Goal: Navigation & Orientation: Find specific page/section

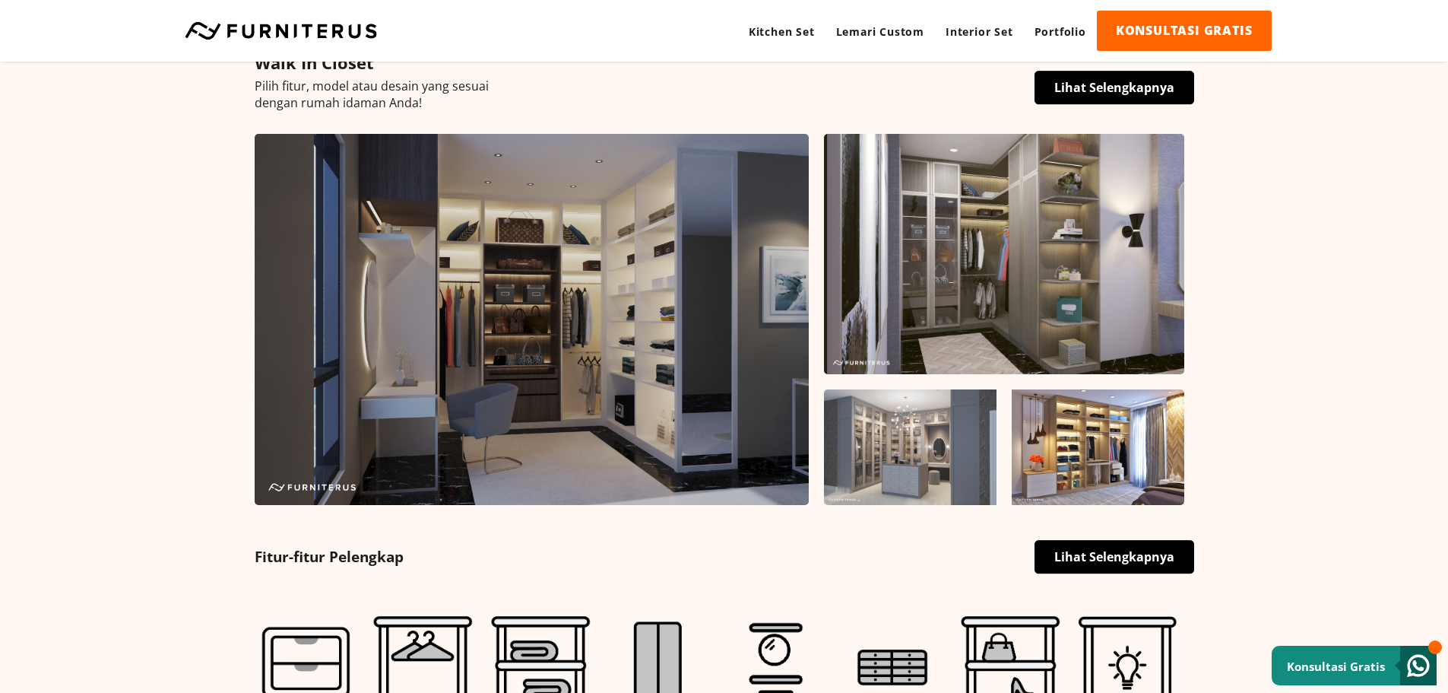
scroll to position [380, 0]
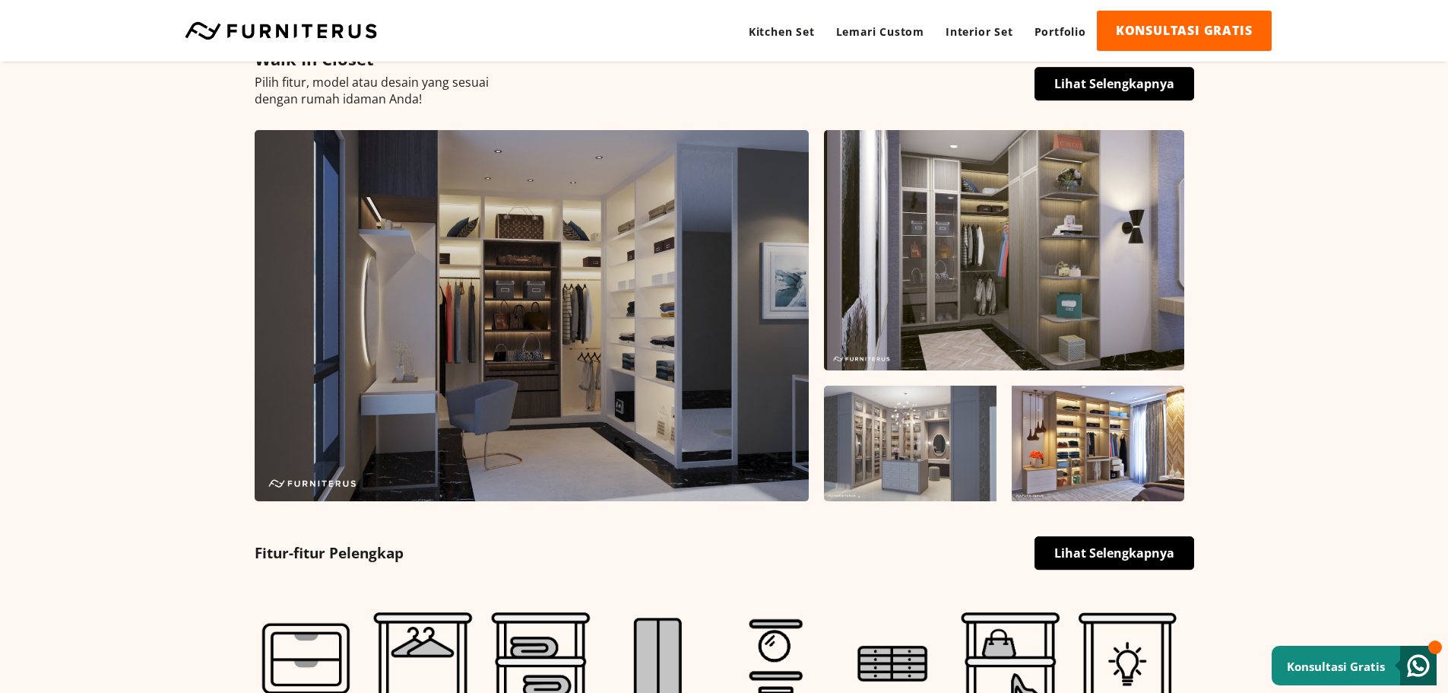
click at [577, 352] on img at bounding box center [532, 315] width 554 height 371
click at [579, 344] on img at bounding box center [532, 315] width 554 height 371
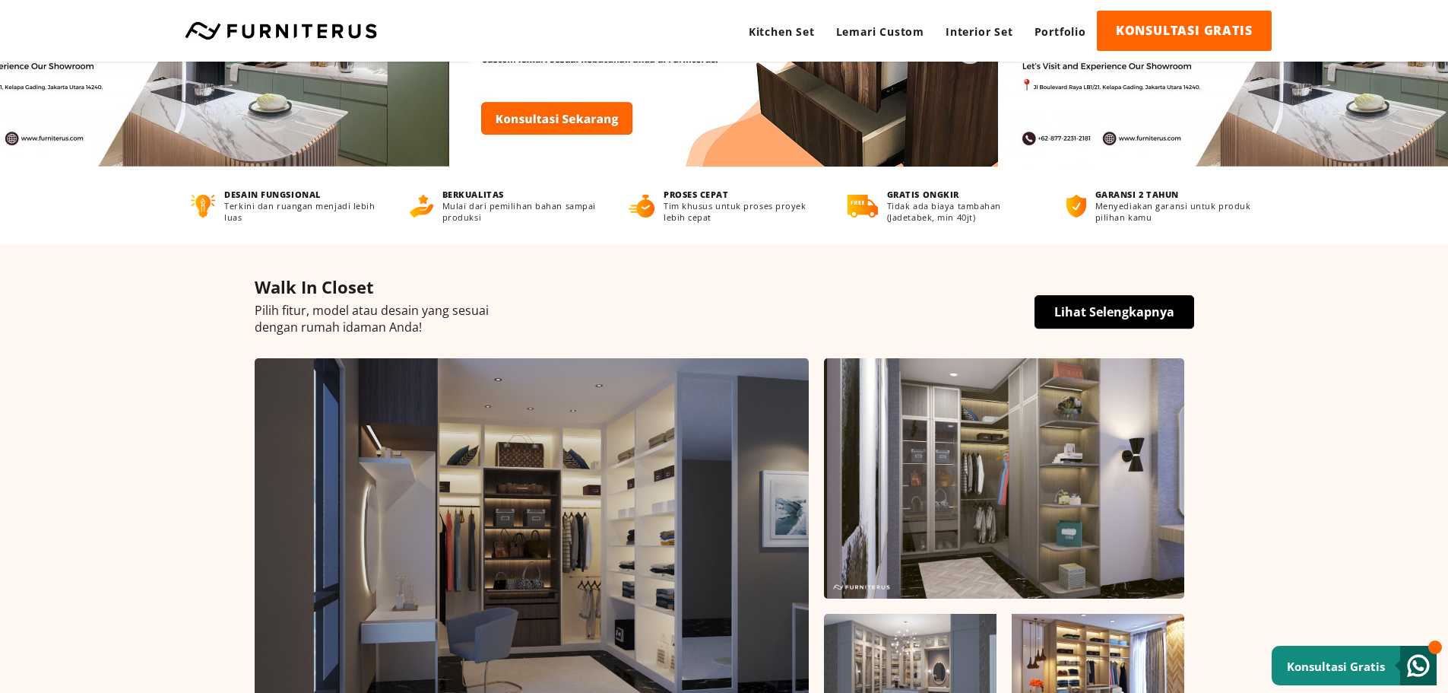
scroll to position [0, 0]
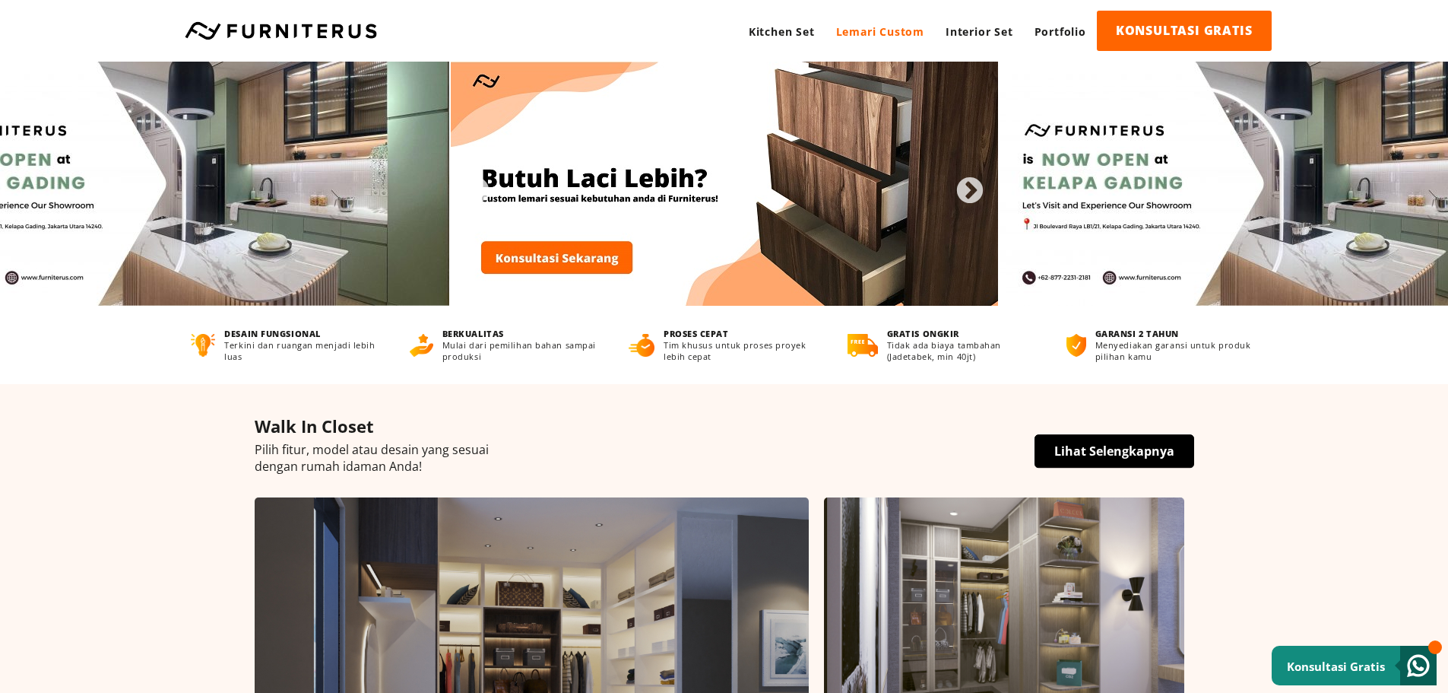
click at [877, 28] on link "Lemari Custom" at bounding box center [880, 32] width 109 height 42
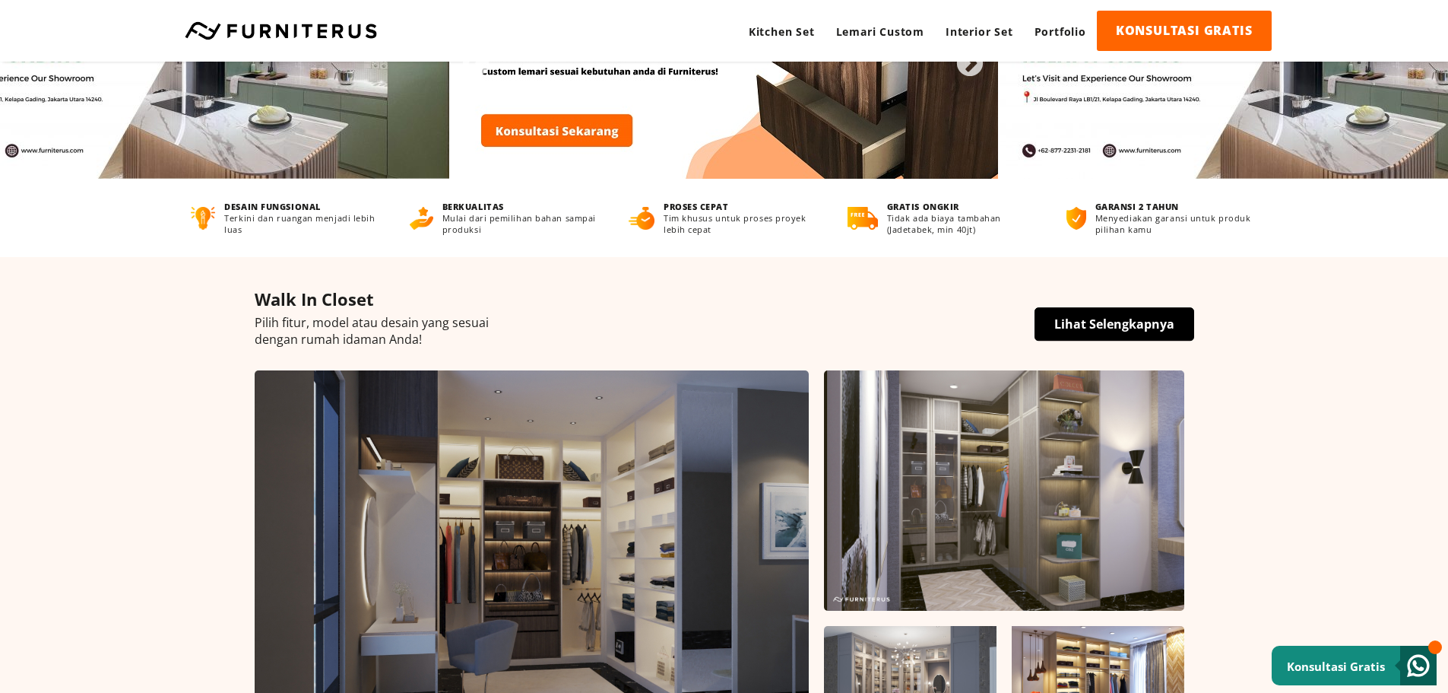
scroll to position [304, 0]
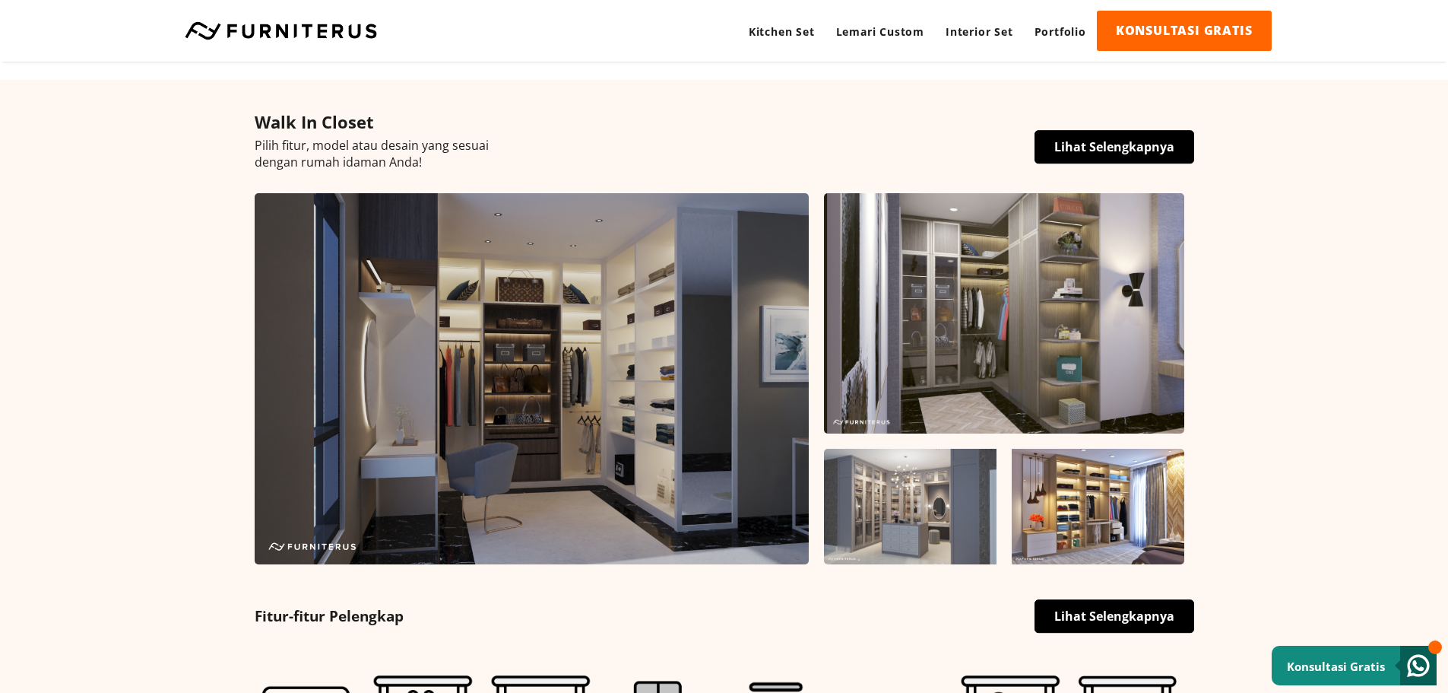
click at [1012, 301] on img at bounding box center [1004, 313] width 360 height 240
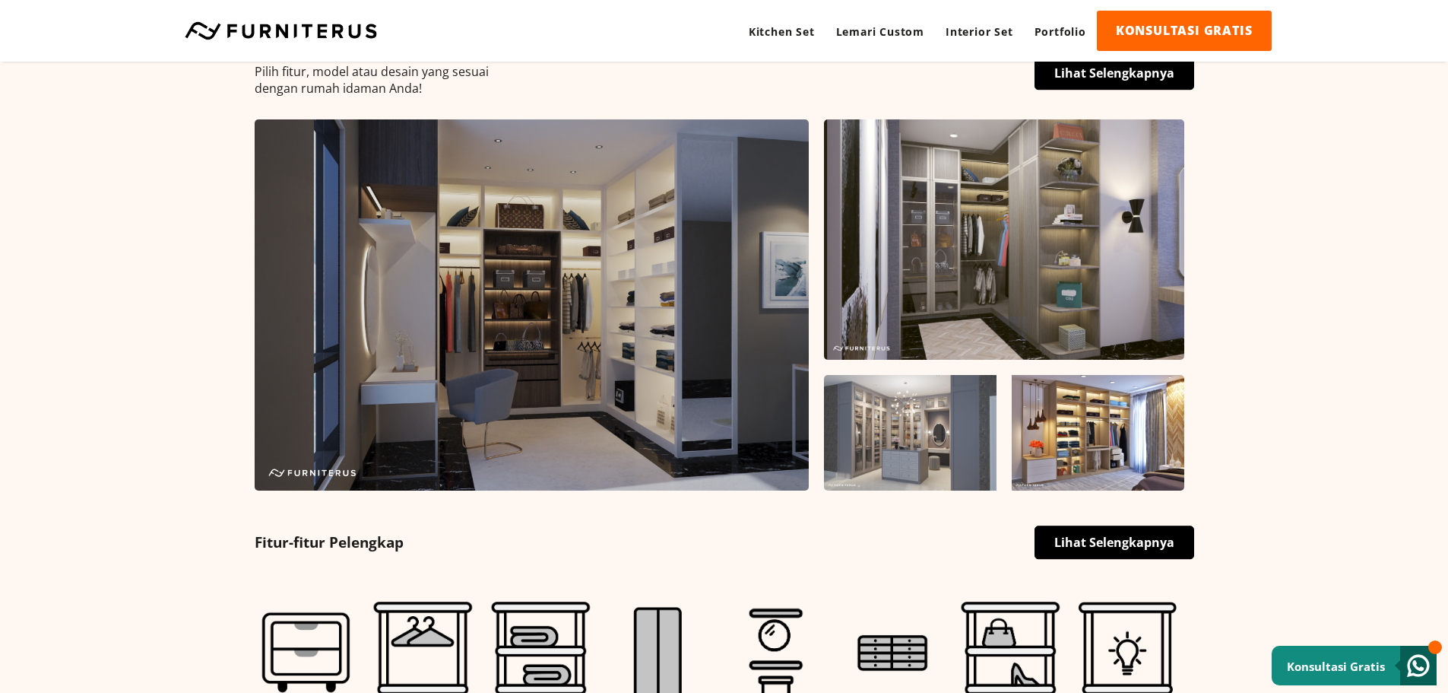
scroll to position [532, 0]
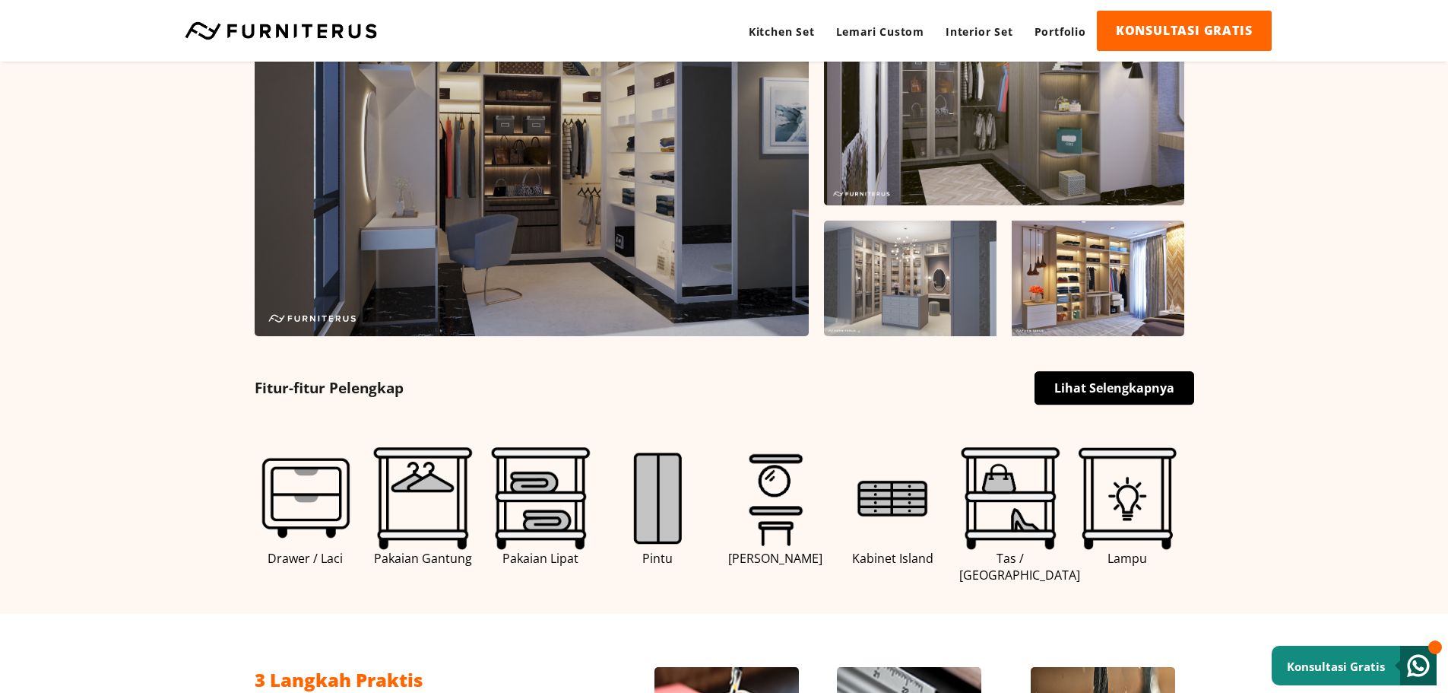
click at [1079, 397] on link "Lihat Selengkapnya" at bounding box center [1115, 387] width 160 height 33
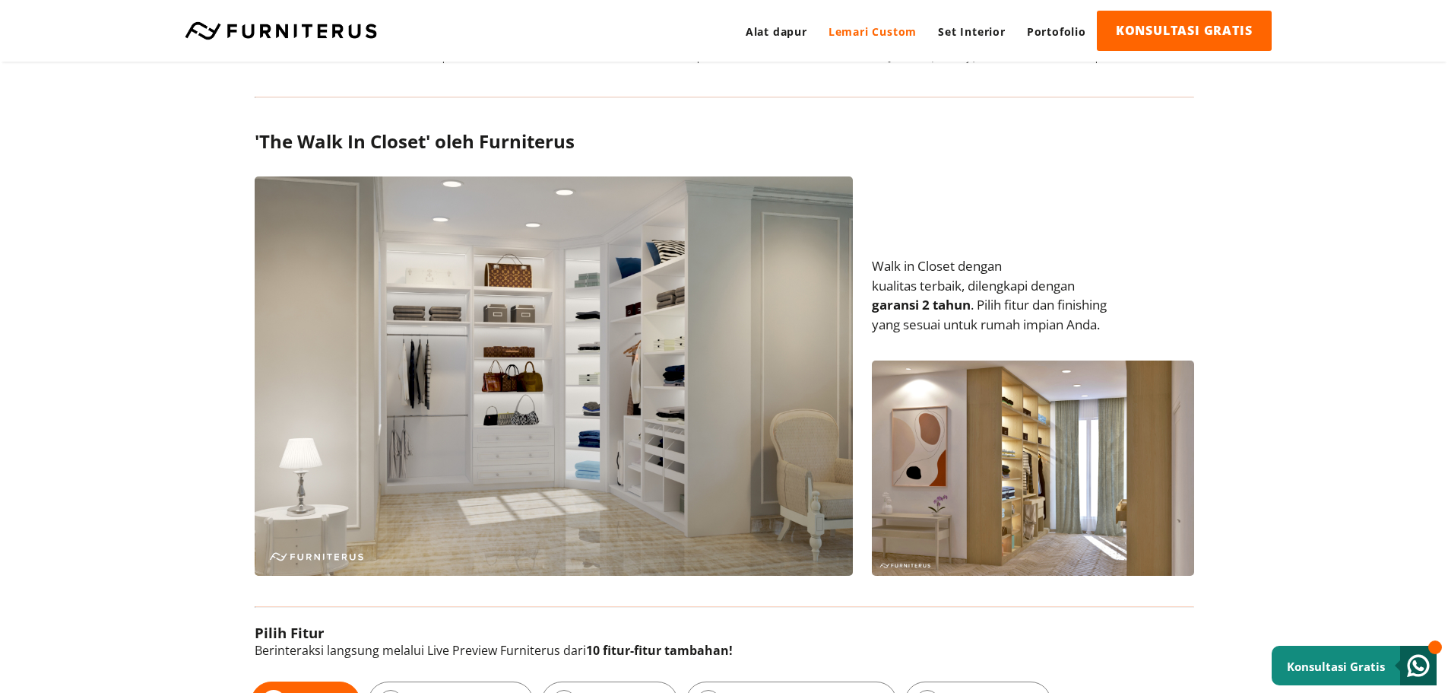
scroll to position [304, 0]
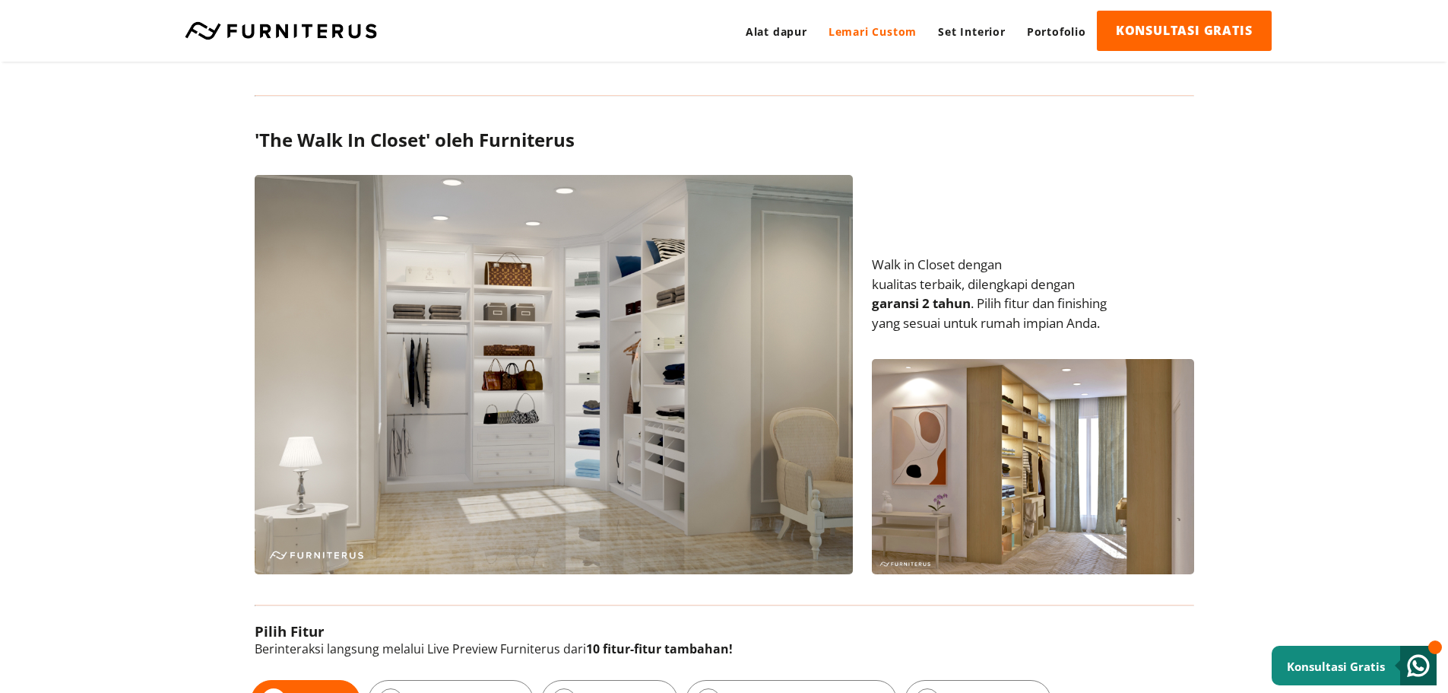
click at [550, 409] on img at bounding box center [554, 374] width 598 height 399
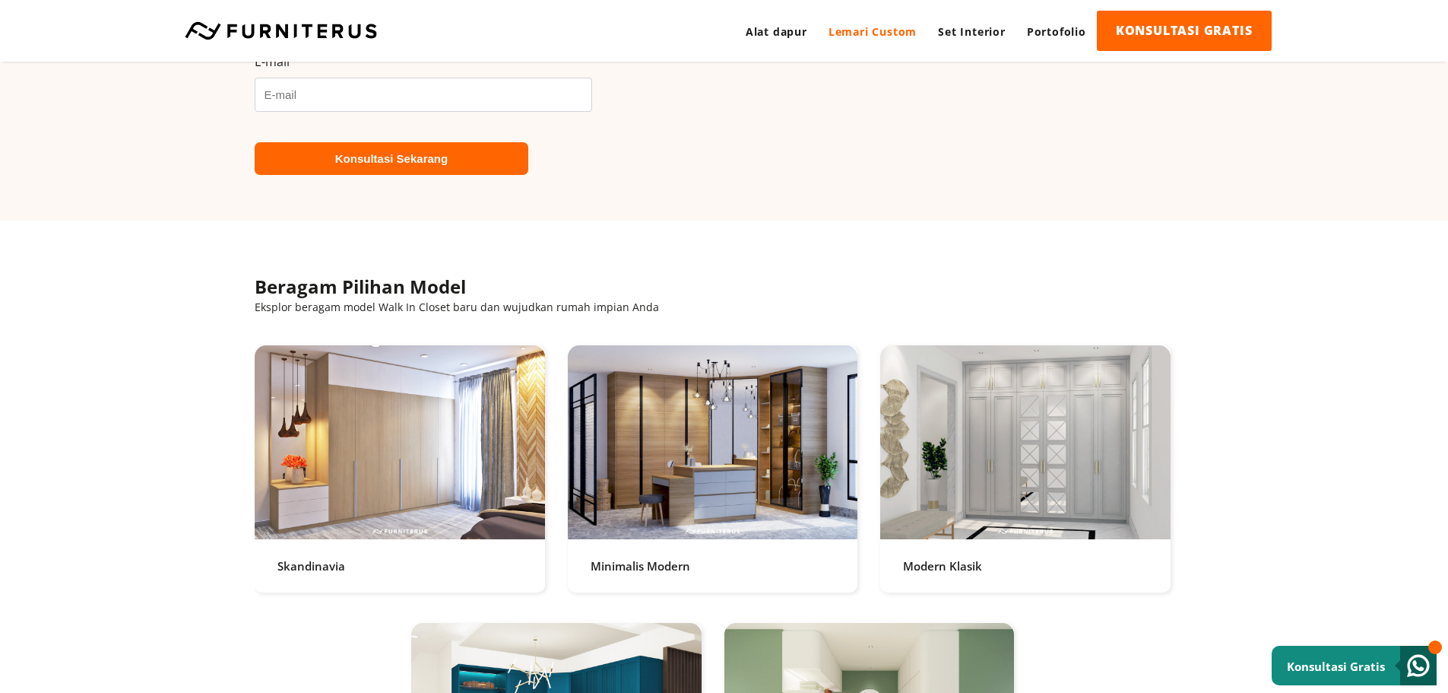
scroll to position [2965, 0]
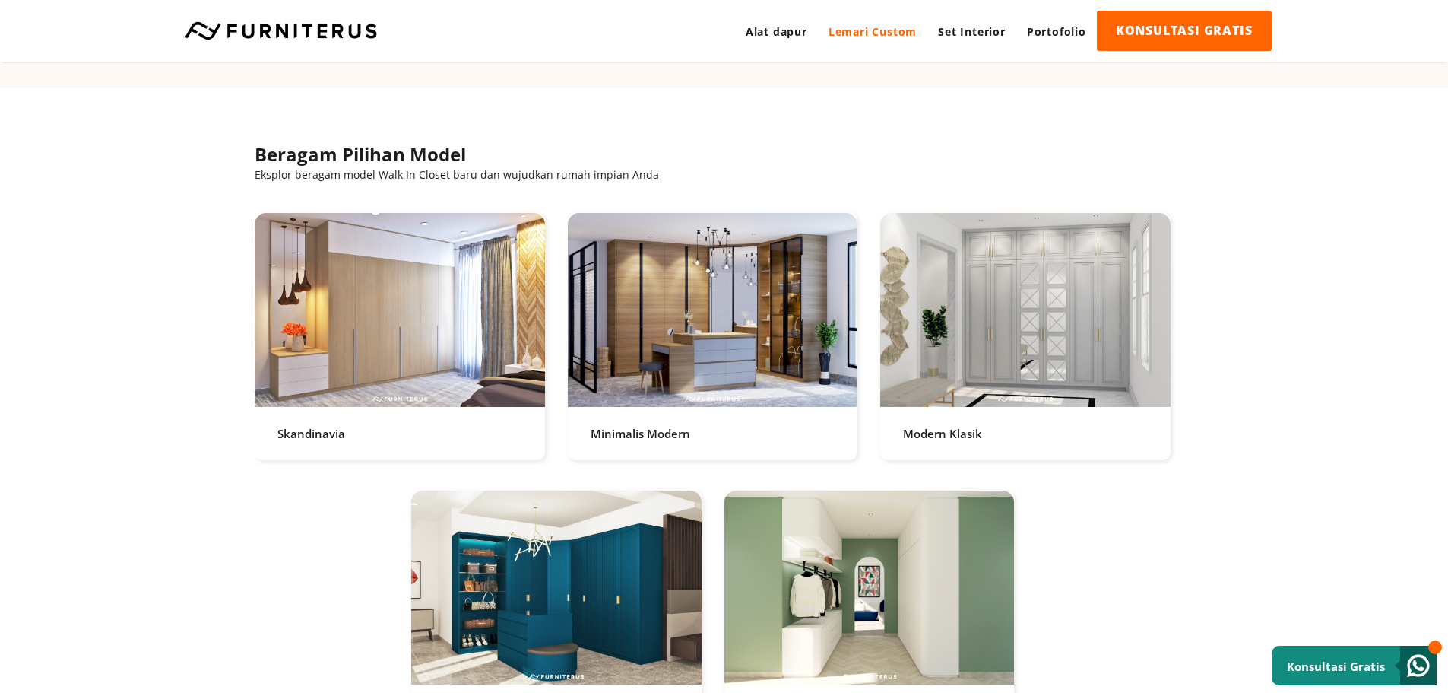
click at [403, 287] on link at bounding box center [400, 336] width 290 height 247
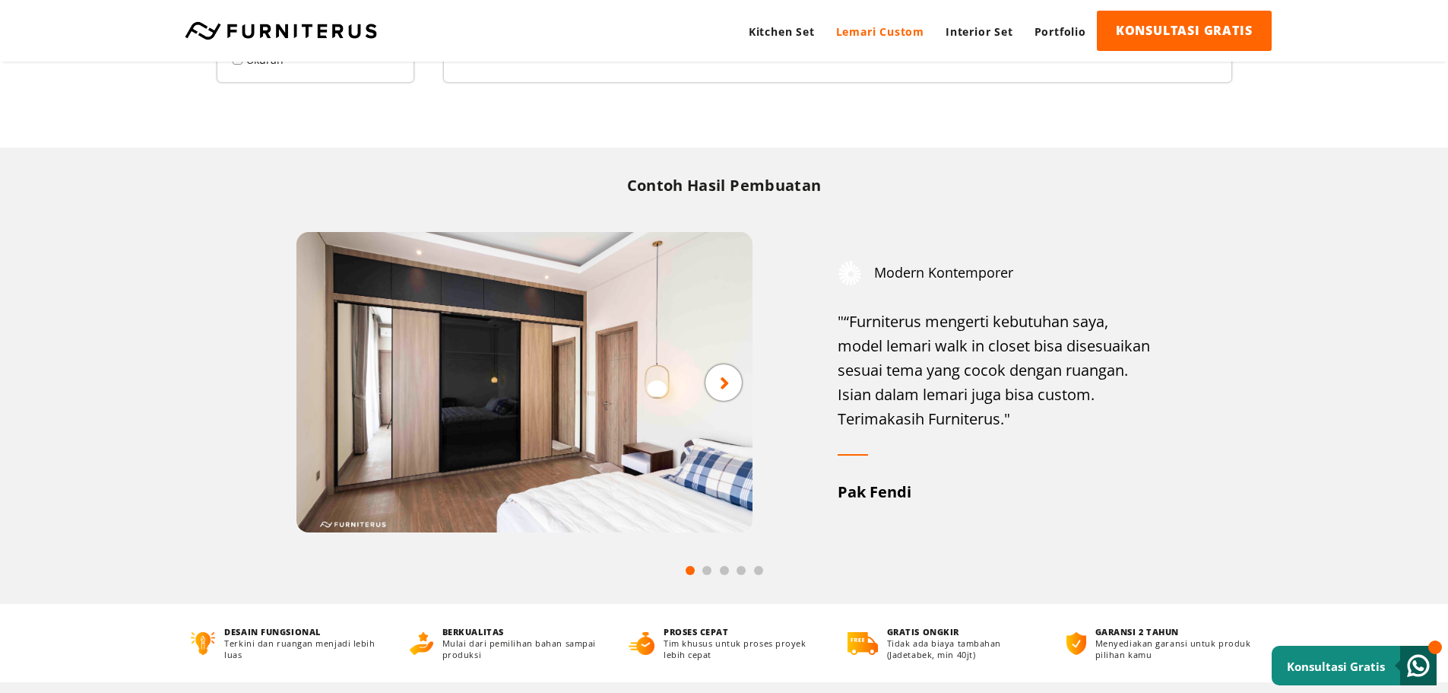
scroll to position [608, 0]
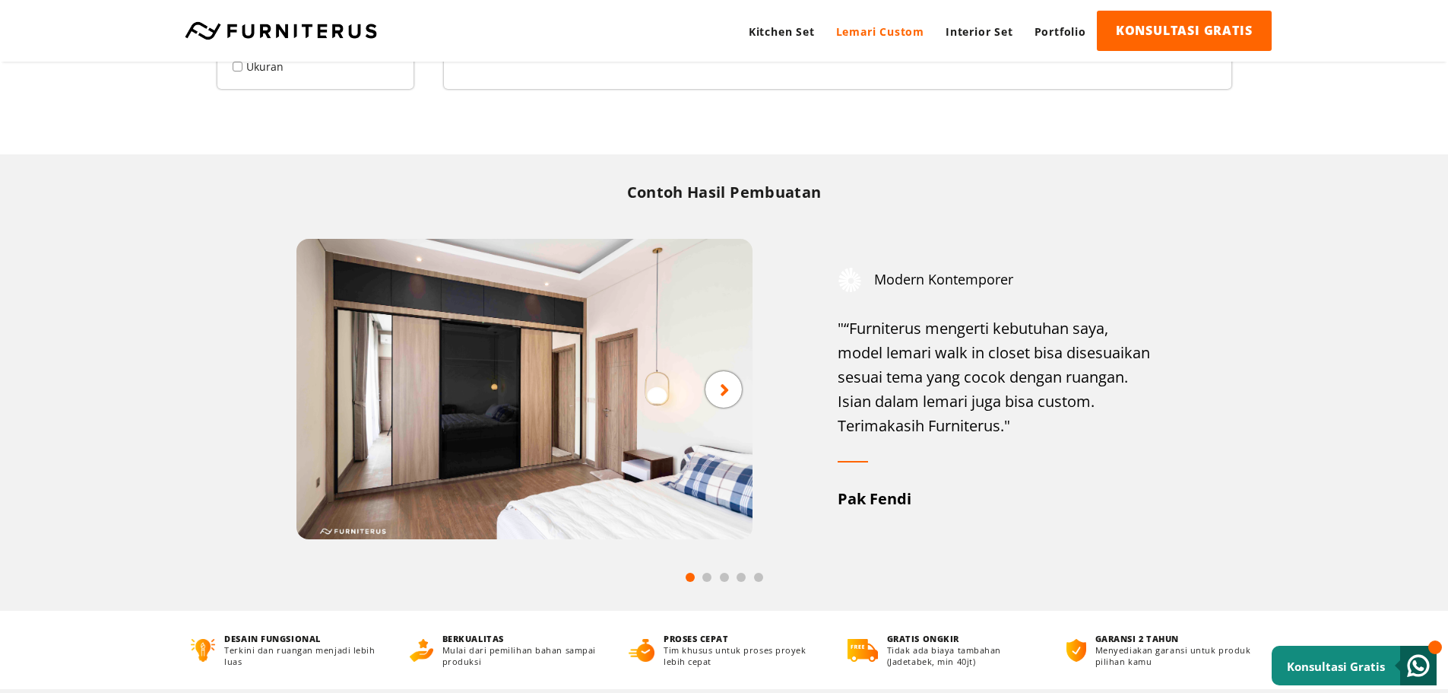
click at [727, 396] on icon at bounding box center [725, 388] width 10 height 19
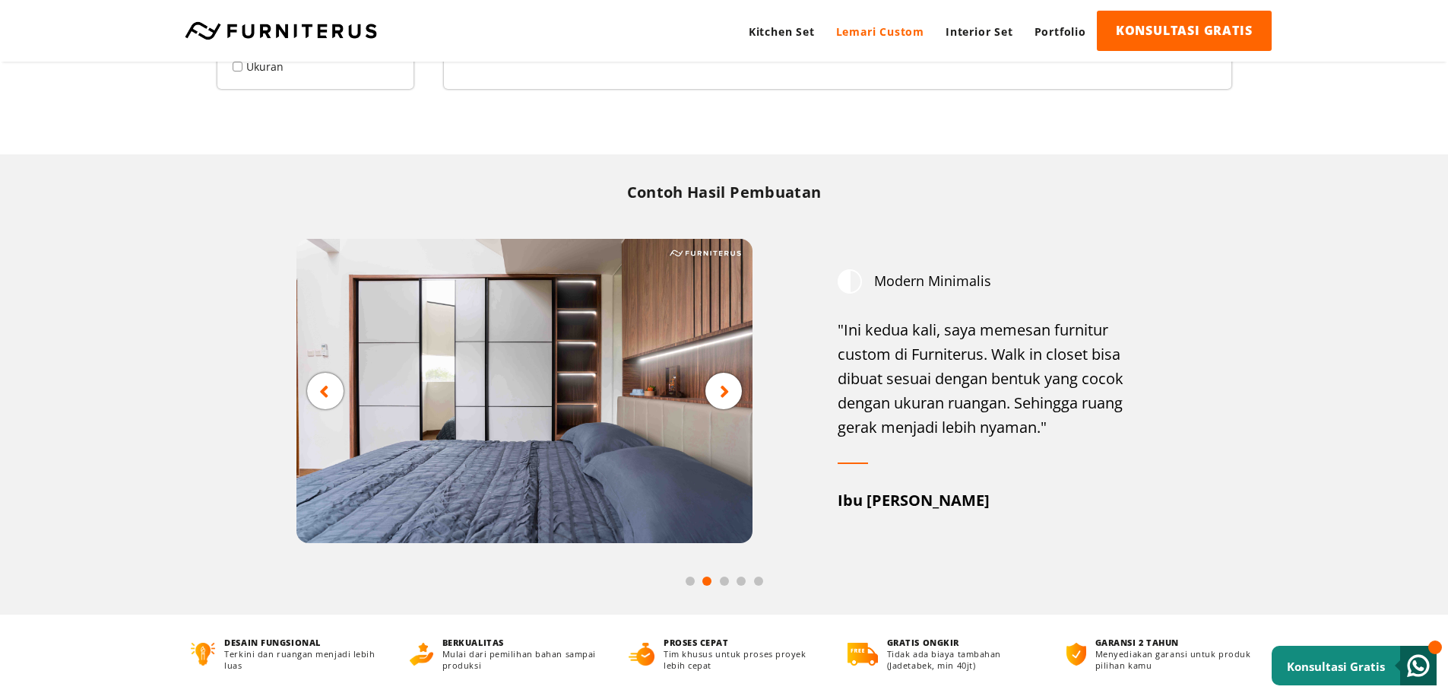
click at [735, 392] on div at bounding box center [724, 391] width 36 height 36
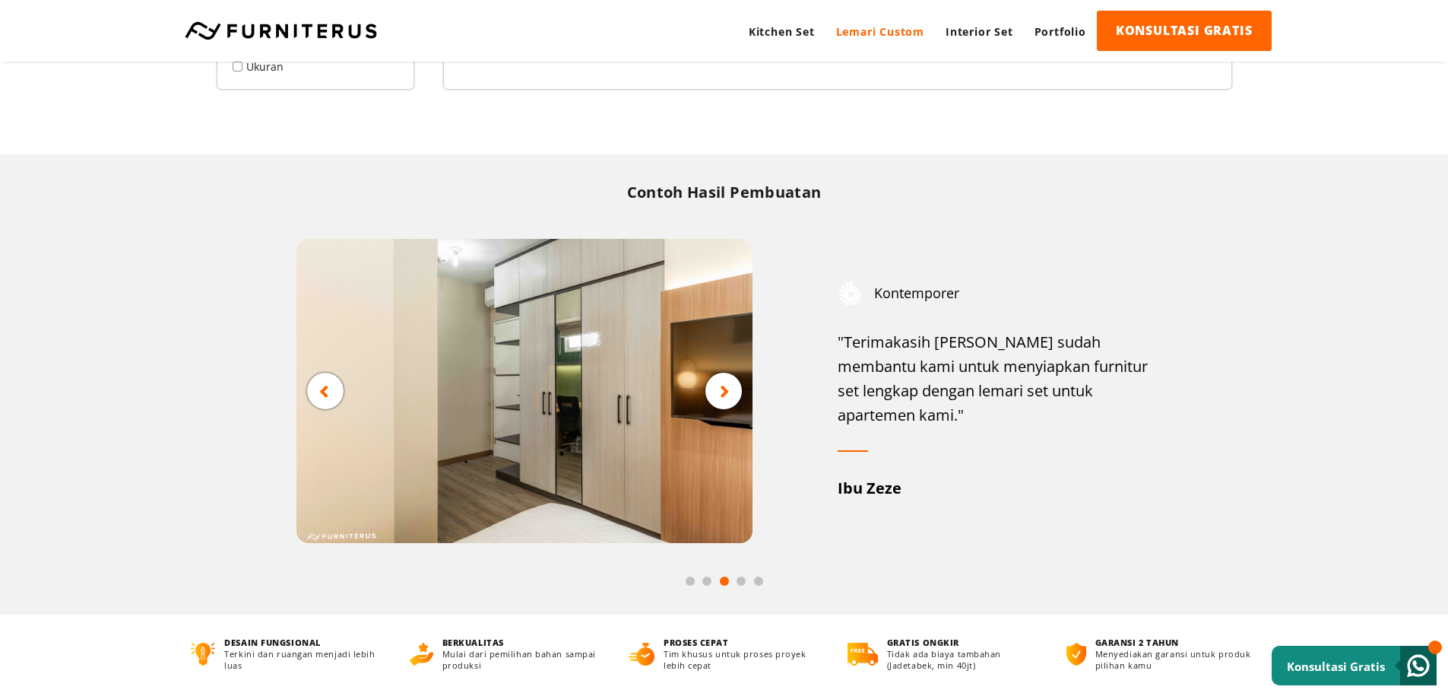
click at [730, 391] on div at bounding box center [724, 391] width 36 height 36
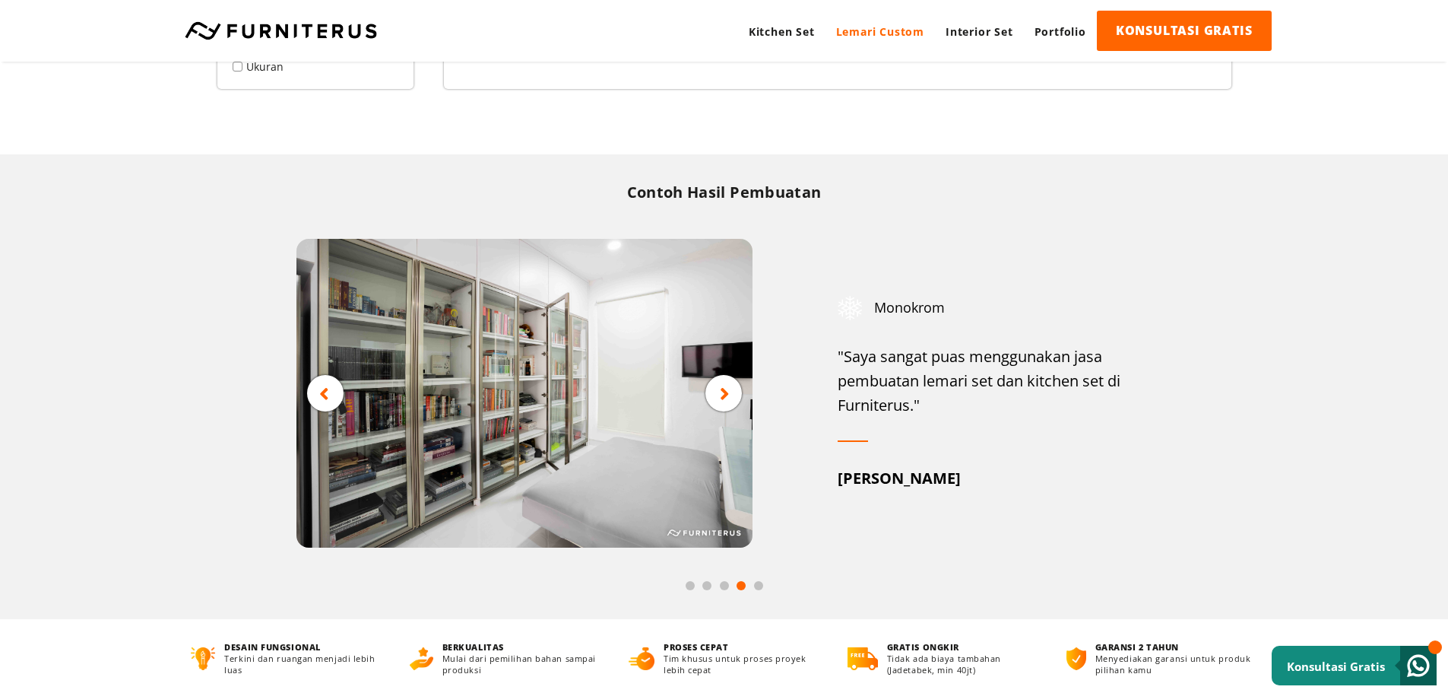
click at [730, 391] on div at bounding box center [724, 393] width 36 height 36
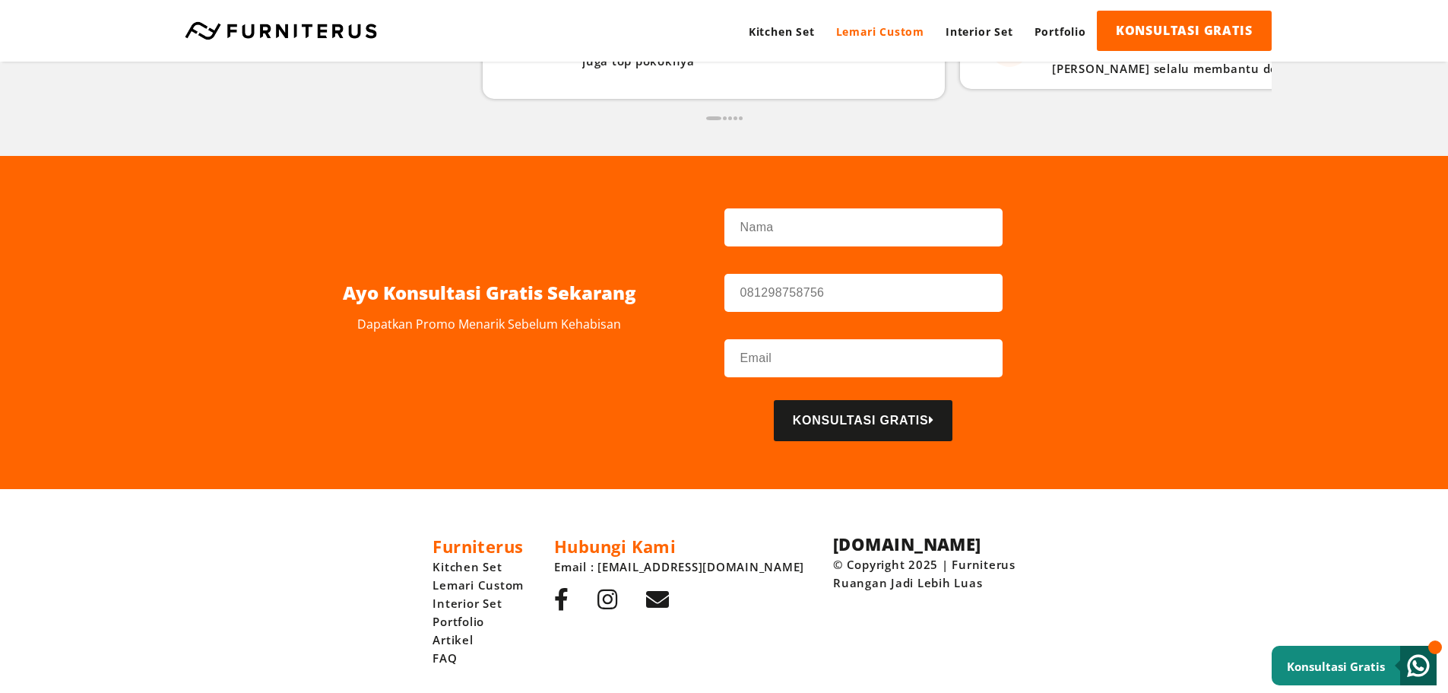
scroll to position [1458, 0]
